Goal: Find specific page/section: Find specific page/section

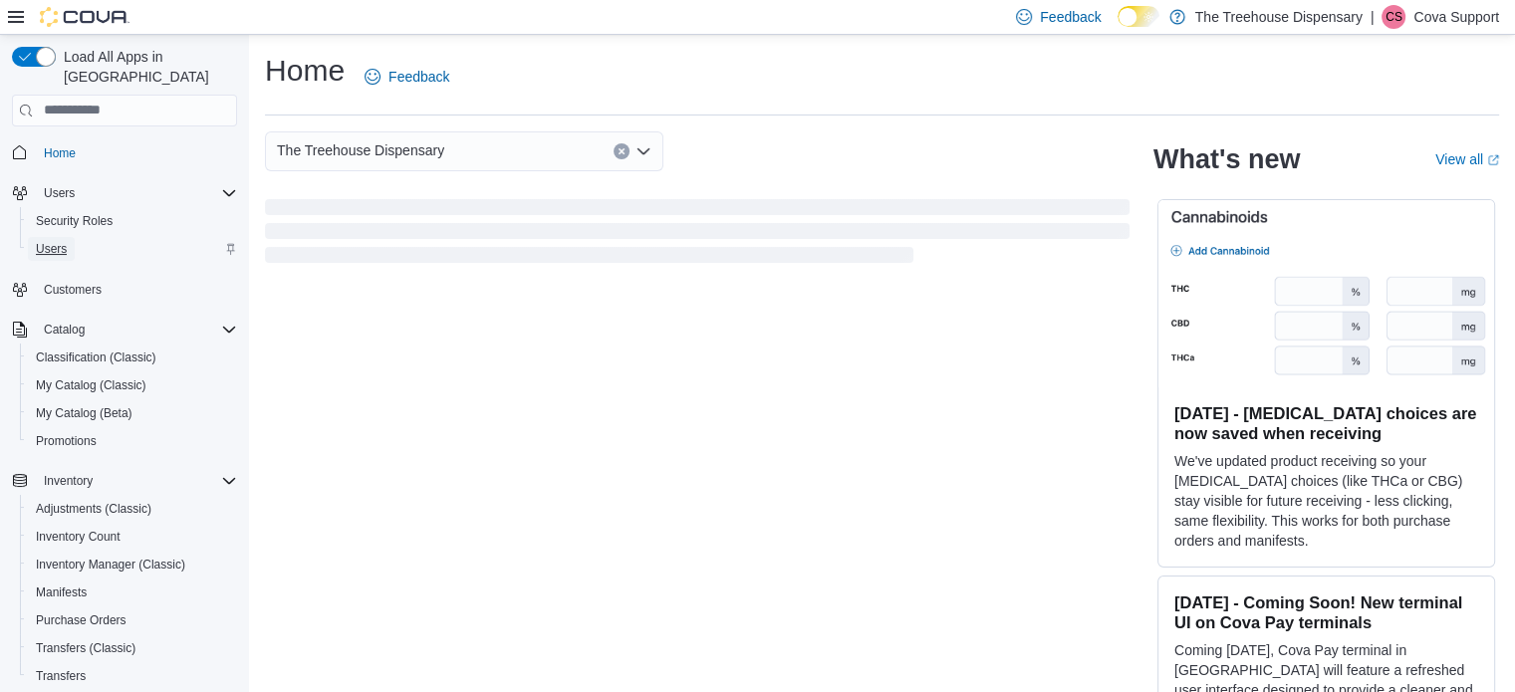
click at [51, 241] on span "Users" at bounding box center [51, 249] width 31 height 16
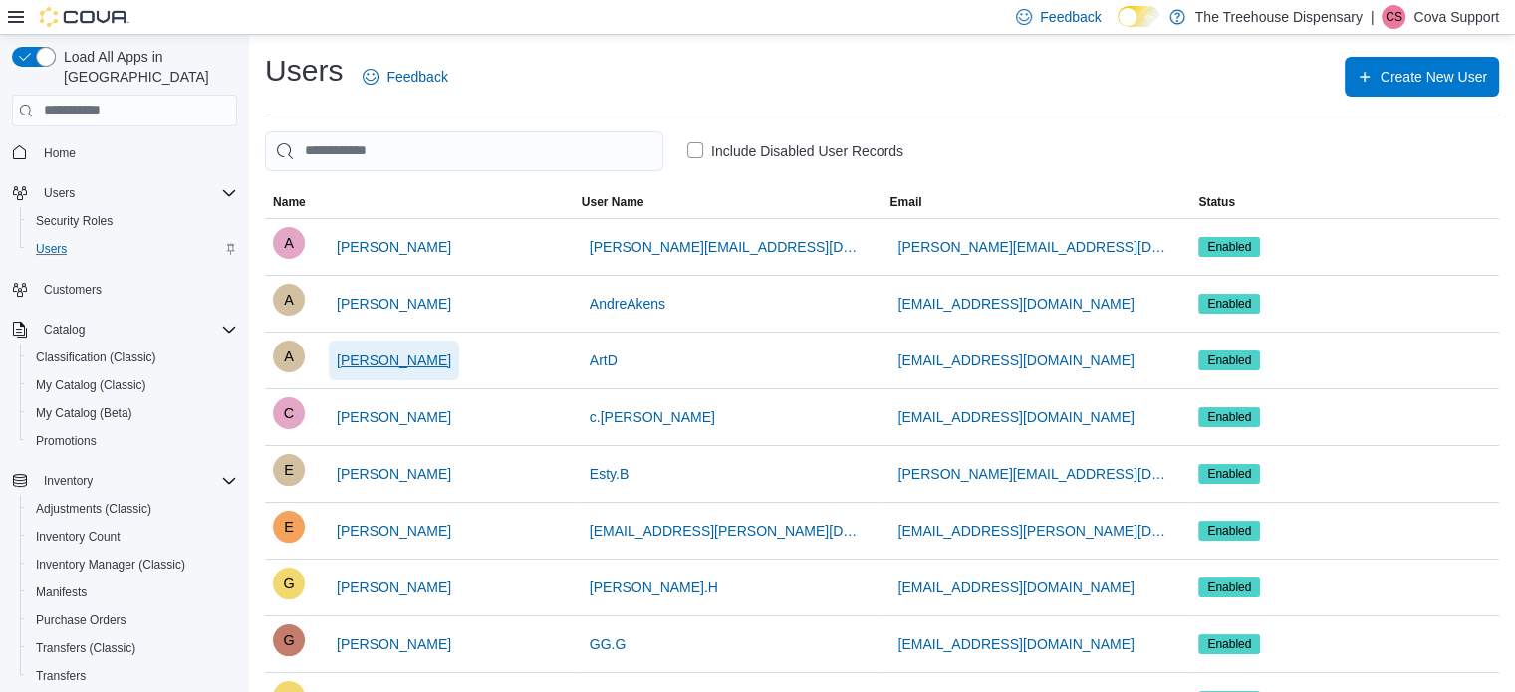
click at [412, 363] on span "[PERSON_NAME]" at bounding box center [394, 361] width 115 height 20
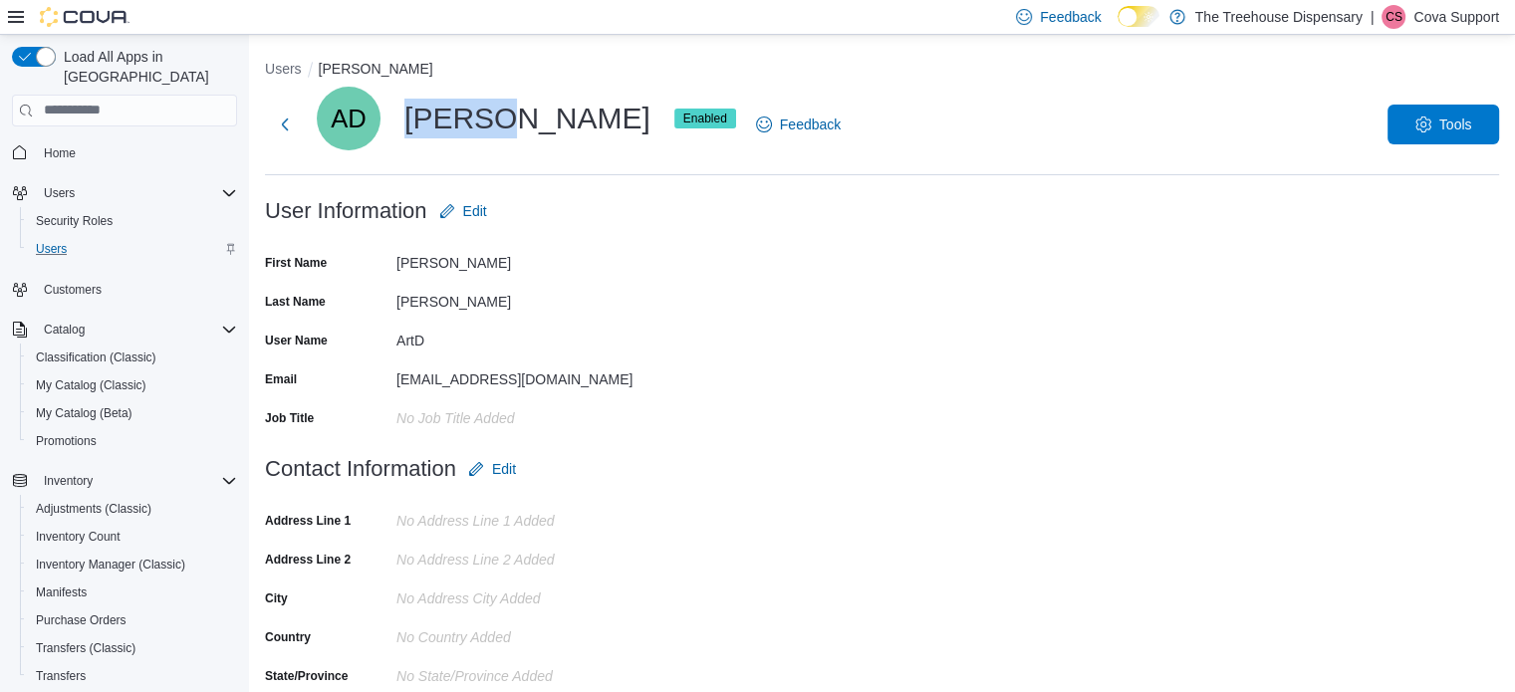
drag, startPoint x: 484, startPoint y: 122, endPoint x: 394, endPoint y: 126, distance: 89.8
click at [394, 126] on div "AD [PERSON_NAME] Enabled" at bounding box center [526, 119] width 419 height 64
copy div "[PERSON_NAME]"
click at [1493, 9] on p "Cova Support" at bounding box center [1456, 17] width 86 height 24
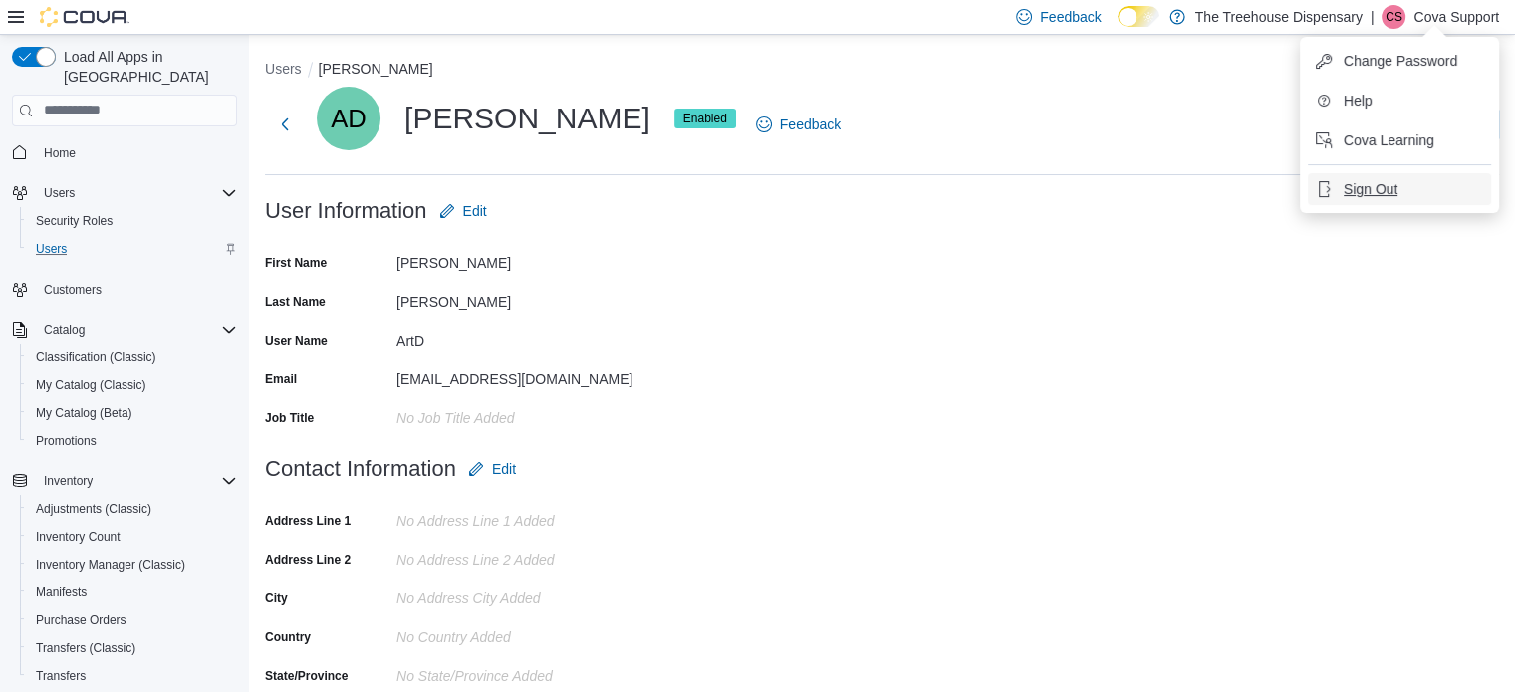
drag, startPoint x: 1360, startPoint y: 193, endPoint x: 1283, endPoint y: 170, distance: 80.0
click at [1360, 192] on span "Sign Out" at bounding box center [1371, 189] width 54 height 20
